Goal: Use online tool/utility

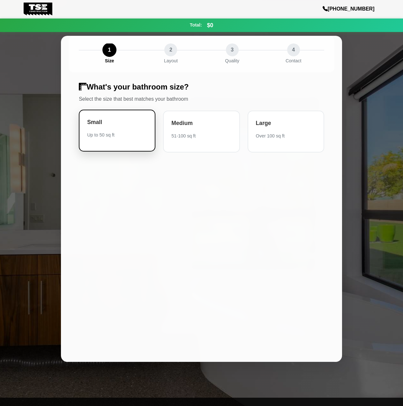
click at [117, 133] on div "Up to 50 sq ft" at bounding box center [117, 135] width 60 height 6
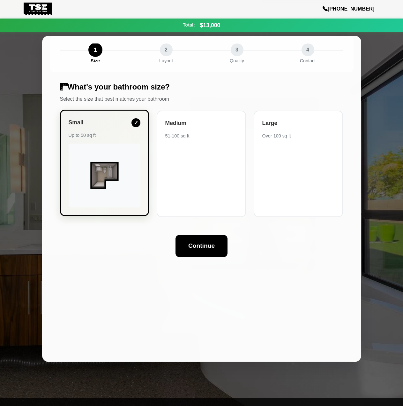
click at [118, 191] on img at bounding box center [105, 175] width 72 height 41
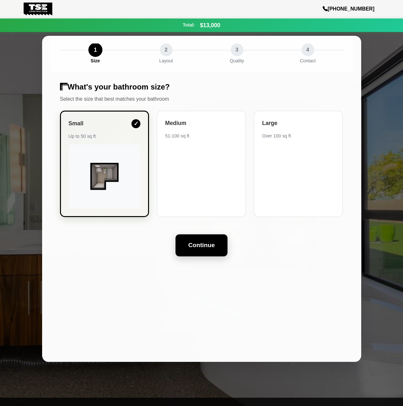
click at [201, 244] on button "Continue" at bounding box center [202, 245] width 52 height 22
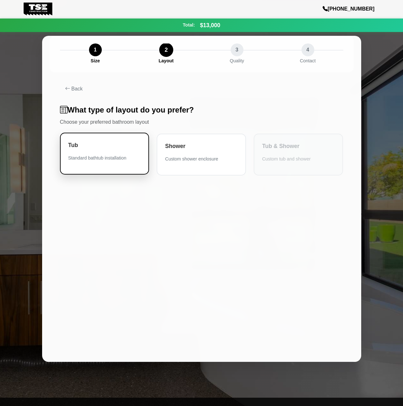
click at [115, 163] on div "Tub Standard bathtub installation" at bounding box center [104, 154] width 89 height 42
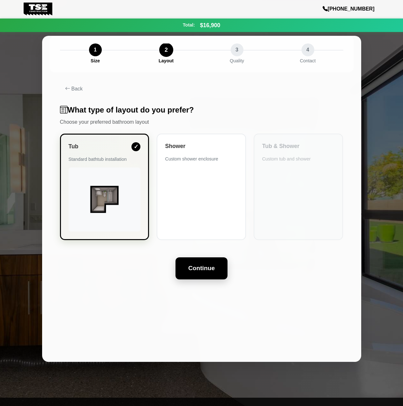
click at [204, 271] on button "Continue" at bounding box center [202, 268] width 52 height 22
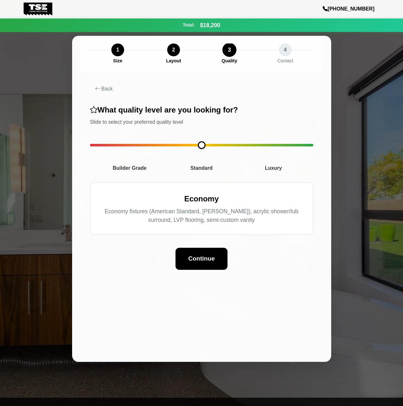
type input "*"
drag, startPoint x: 94, startPoint y: 144, endPoint x: 89, endPoint y: 145, distance: 5.0
click at [90, 145] on input "range" at bounding box center [202, 145] width 224 height 3
click at [217, 259] on button "Continue" at bounding box center [202, 259] width 52 height 22
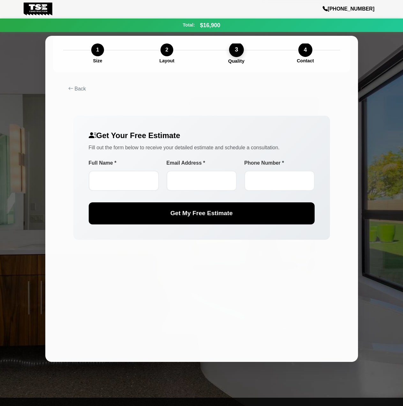
click at [239, 51] on div "3" at bounding box center [236, 49] width 15 height 15
